Goal: Task Accomplishment & Management: Manage account settings

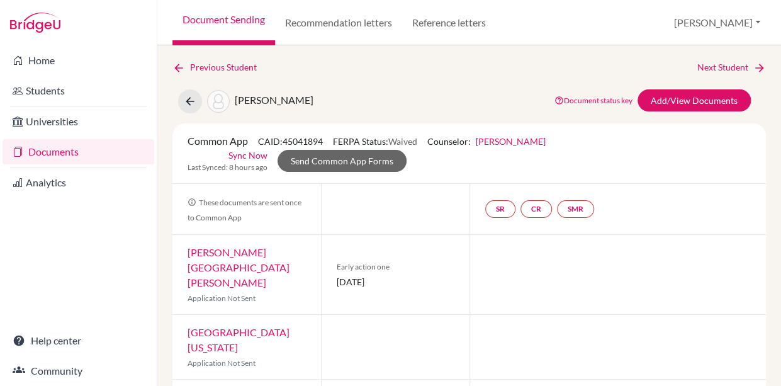
click at [71, 149] on link "Documents" at bounding box center [79, 151] width 152 height 25
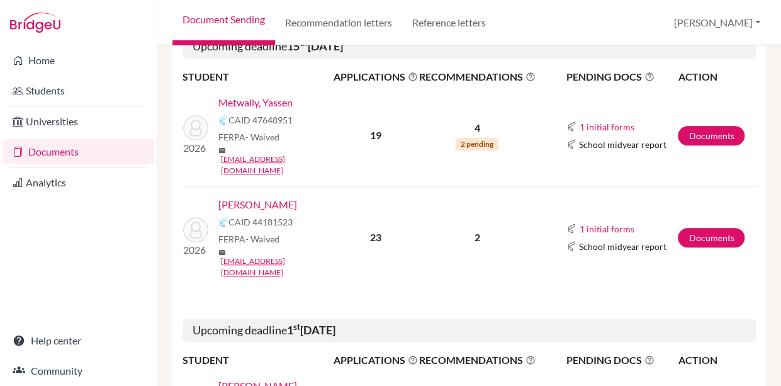
scroll to position [246, 0]
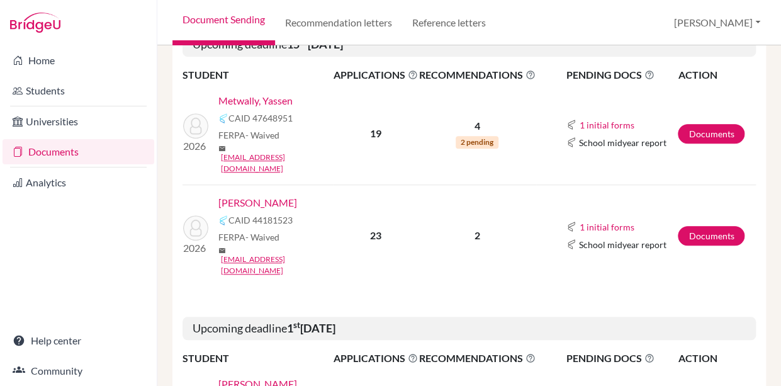
click at [278, 195] on link "[PERSON_NAME]" at bounding box center [257, 202] width 79 height 15
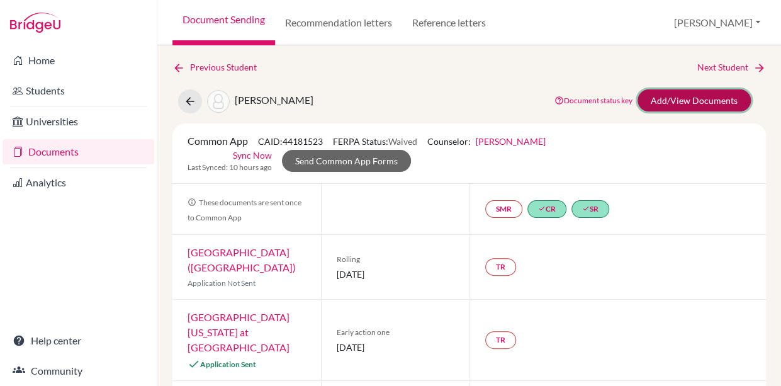
click at [686, 101] on link "Add/View Documents" at bounding box center [694, 100] width 113 height 22
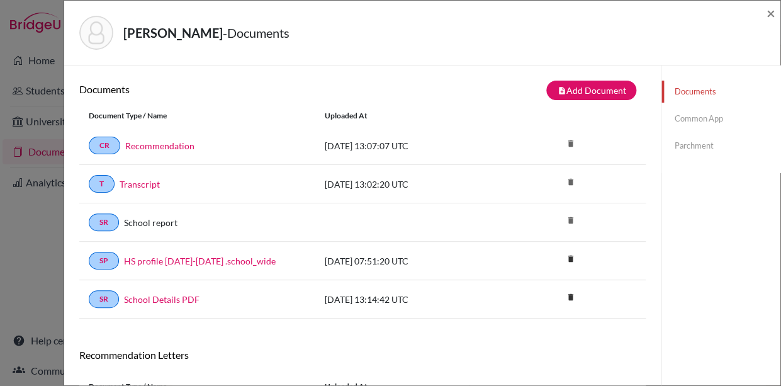
scroll to position [134, 0]
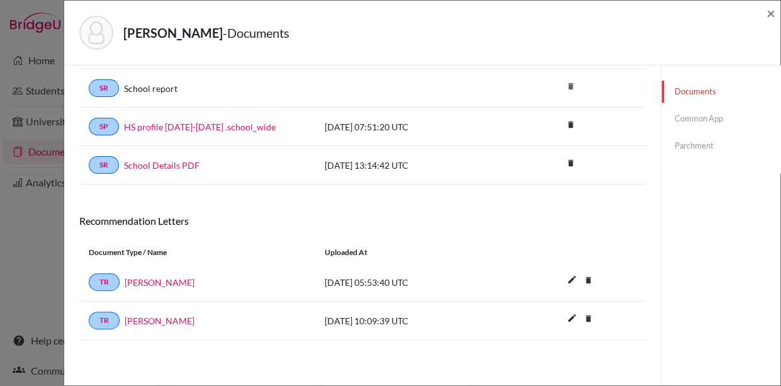
click at [142, 284] on link "Colin Strand" at bounding box center [160, 282] width 70 height 13
click at [152, 320] on link "Joseph Lingle" at bounding box center [160, 320] width 70 height 13
click at [769, 14] on span "×" at bounding box center [771, 13] width 9 height 18
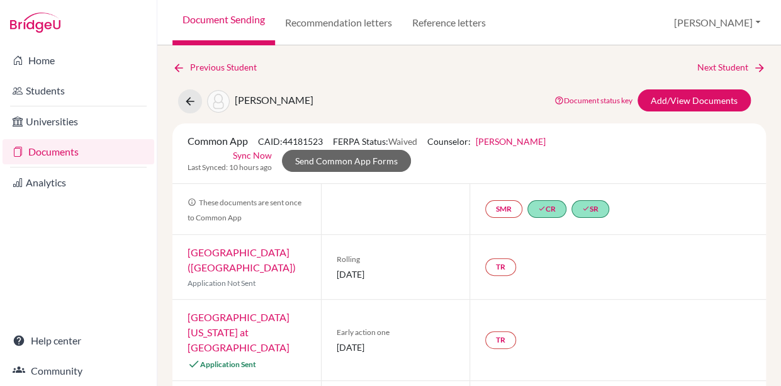
click at [56, 152] on link "Documents" at bounding box center [79, 151] width 152 height 25
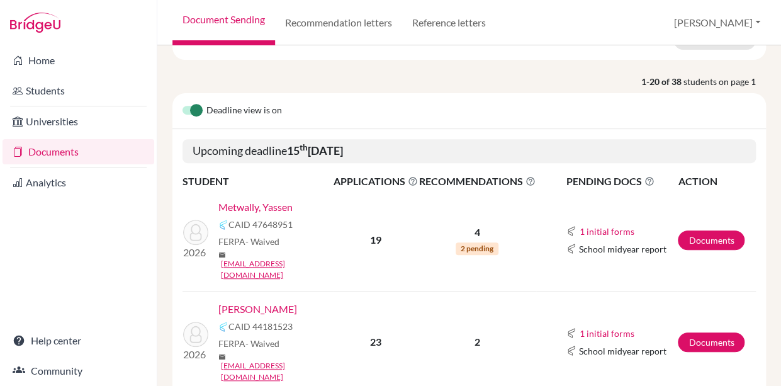
scroll to position [141, 0]
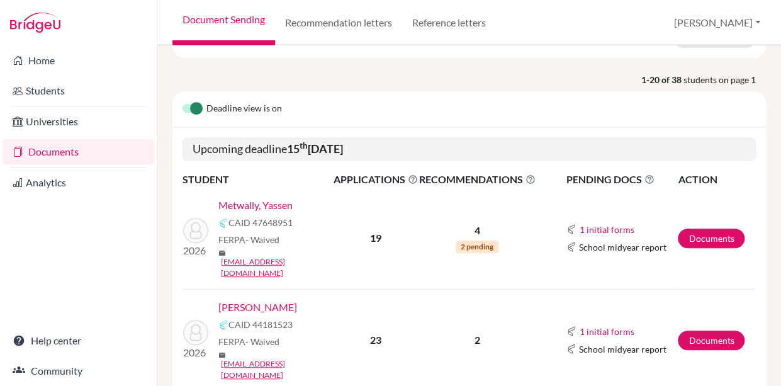
click at [274, 189] on td "2026 Metwally, Yassen CAID 47648951 FERPA - Waived mail yassen26@schutzschool.o…" at bounding box center [258, 239] width 150 height 102
click at [274, 206] on link "Metwally, Yassen" at bounding box center [255, 205] width 74 height 15
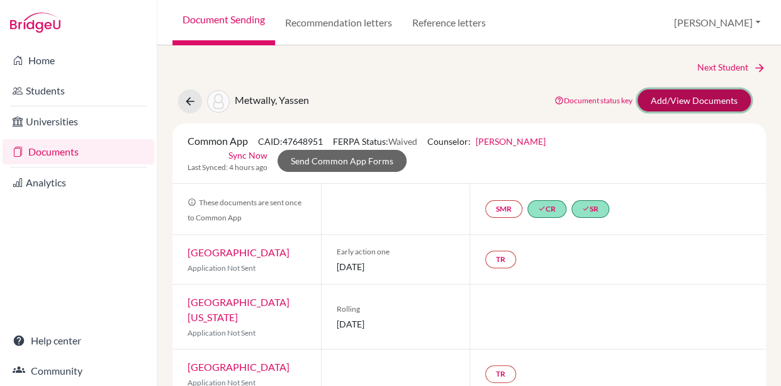
click at [686, 101] on link "Add/View Documents" at bounding box center [694, 100] width 113 height 22
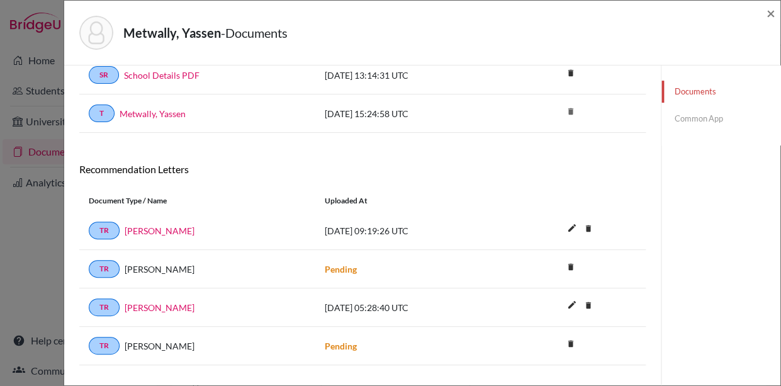
scroll to position [211, 0]
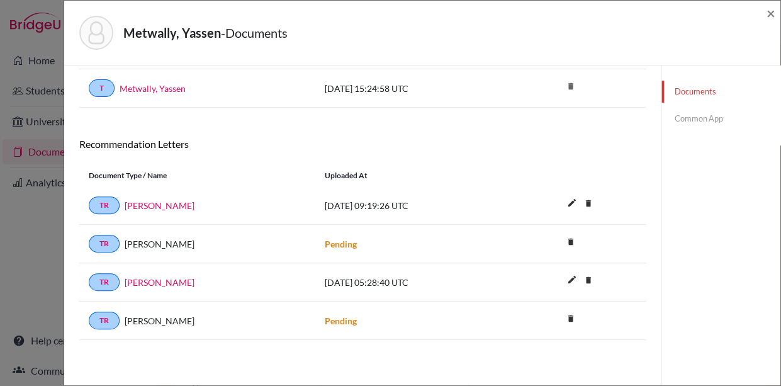
click at [687, 115] on link "Common App" at bounding box center [721, 119] width 119 height 22
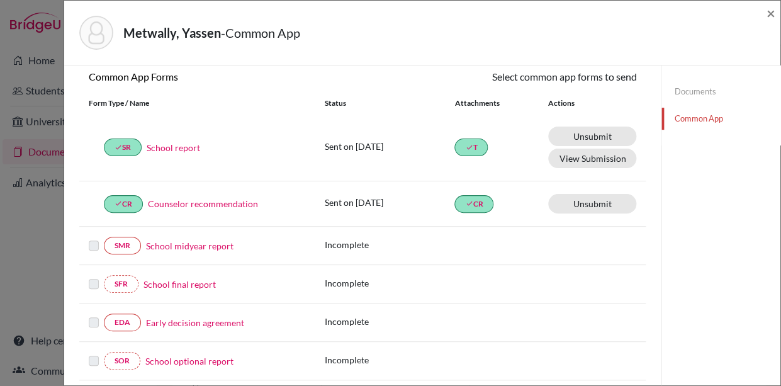
scroll to position [120, 0]
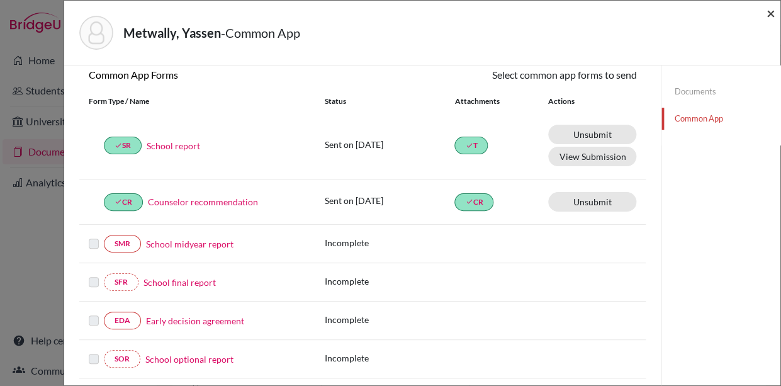
click at [774, 12] on span "×" at bounding box center [771, 13] width 9 height 18
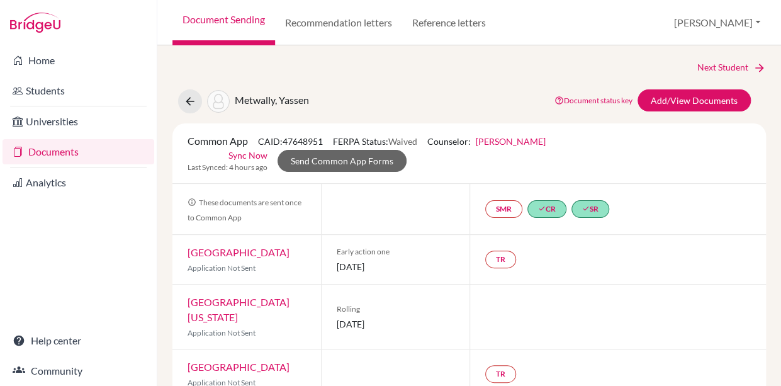
click at [723, 66] on link "Next Student" at bounding box center [732, 67] width 69 height 14
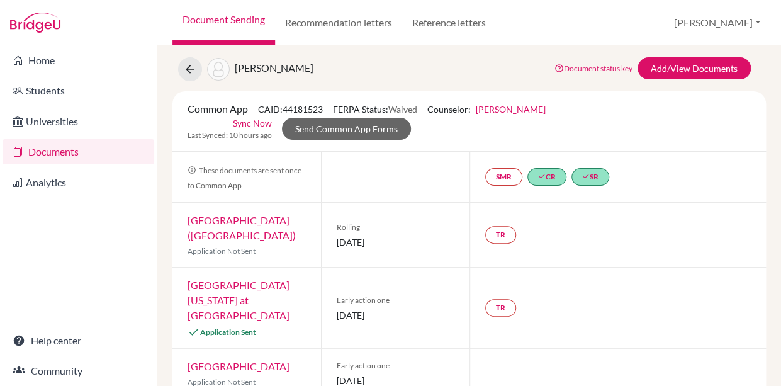
scroll to position [30, 0]
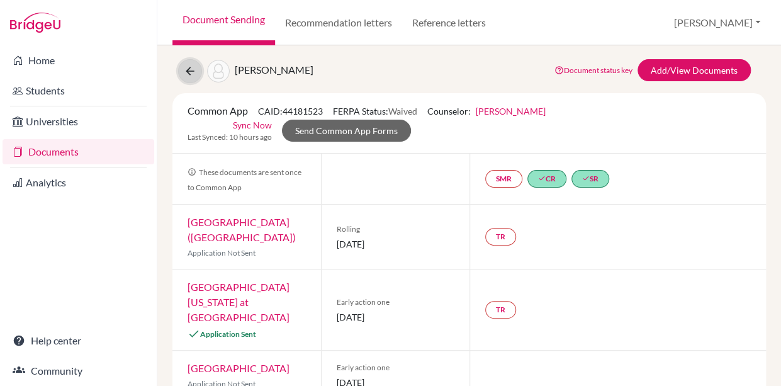
click at [191, 71] on icon at bounding box center [190, 71] width 13 height 13
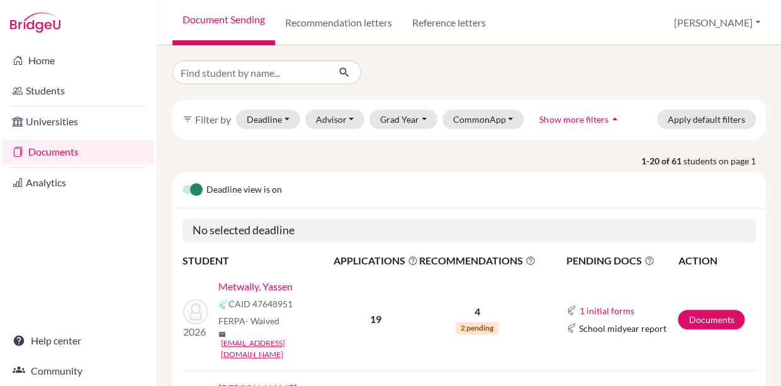
click at [276, 286] on link "Metwally, Yassen" at bounding box center [255, 286] width 74 height 15
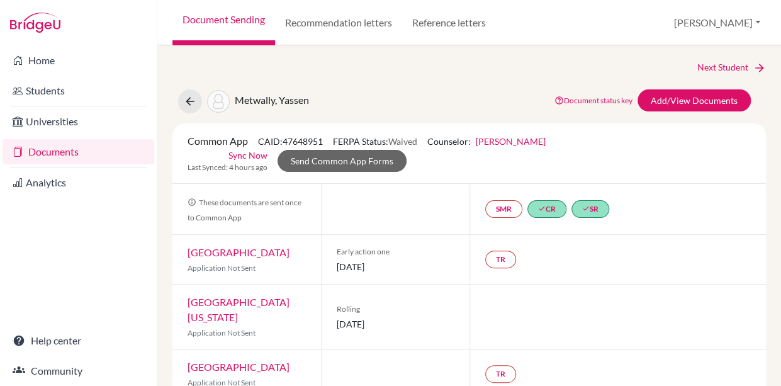
click at [708, 68] on link "Next Student" at bounding box center [732, 67] width 69 height 14
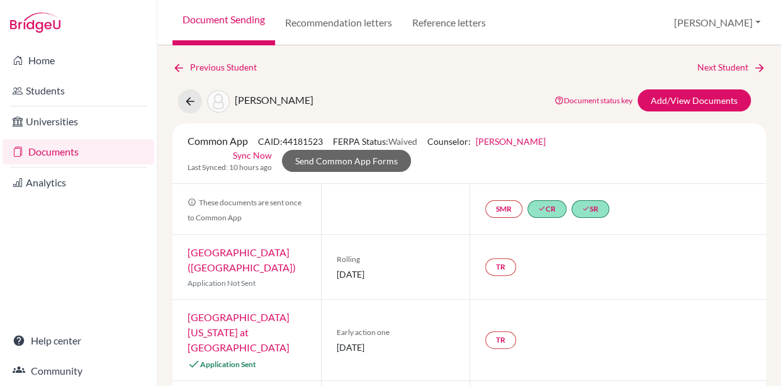
click at [712, 65] on link "Next Student" at bounding box center [732, 67] width 69 height 14
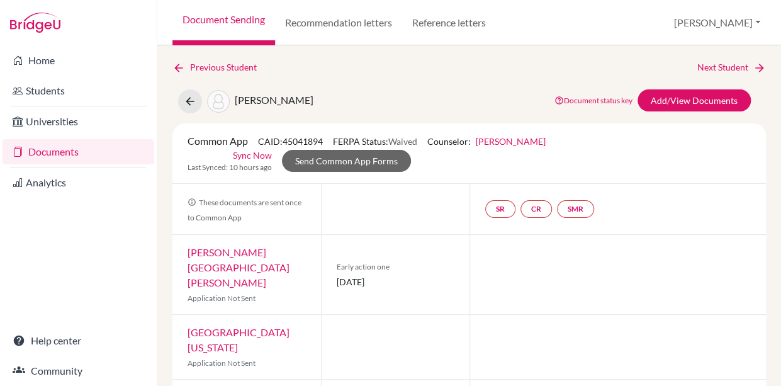
click at [705, 65] on link "Next Student" at bounding box center [732, 67] width 69 height 14
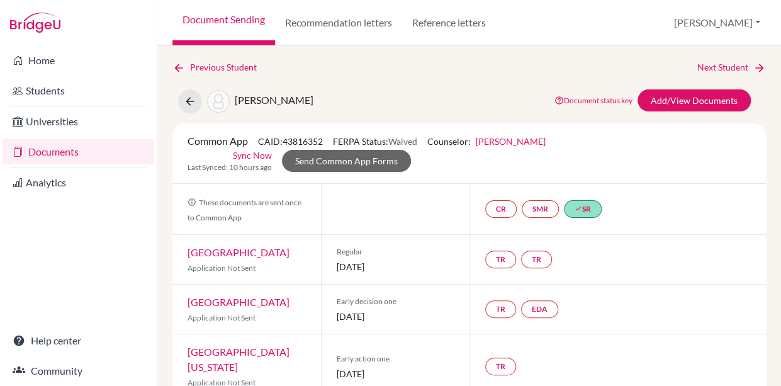
click at [712, 68] on link "Next Student" at bounding box center [732, 67] width 69 height 14
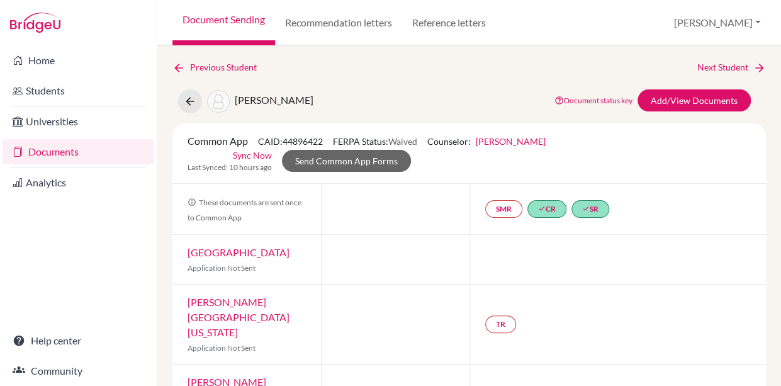
click at [717, 65] on link "Next Student" at bounding box center [732, 67] width 69 height 14
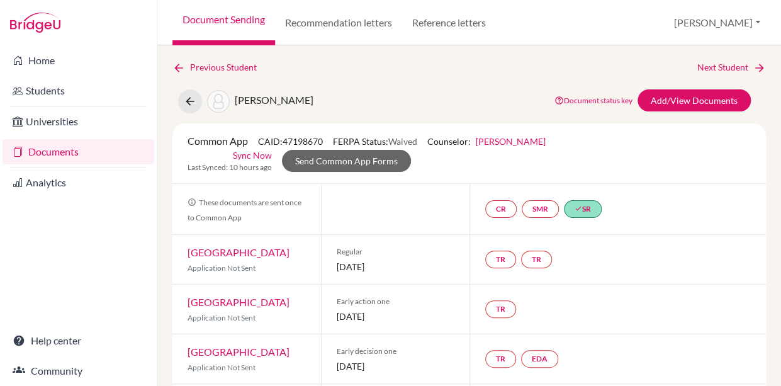
click at [724, 66] on link "Next Student" at bounding box center [732, 67] width 69 height 14
click at [705, 66] on link "Next Student" at bounding box center [732, 67] width 69 height 14
